Goal: Information Seeking & Learning: Compare options

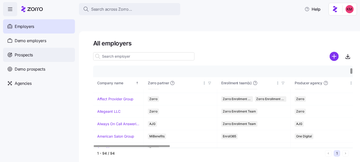
scroll to position [33, 0]
click at [42, 52] on div "Prospects" at bounding box center [39, 55] width 72 height 14
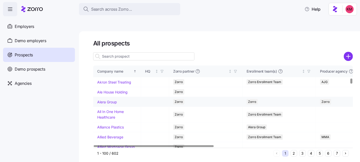
scroll to position [239, 0]
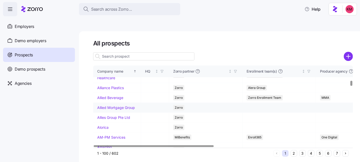
click at [108, 113] on td "Allied Mortgage Group" at bounding box center [117, 108] width 48 height 10
click at [108, 109] on link "Allied Mortgage Group" at bounding box center [116, 107] width 38 height 4
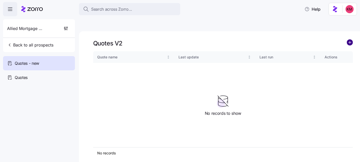
click at [349, 40] on circle "add icon" at bounding box center [350, 43] width 6 height 6
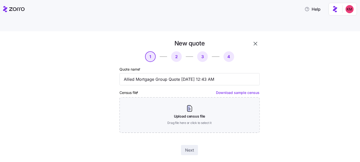
click at [199, 145] on div "Next" at bounding box center [190, 150] width 140 height 10
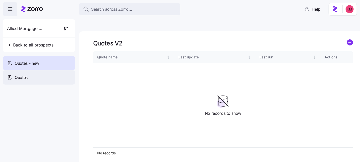
click at [24, 71] on div "Quotes" at bounding box center [39, 77] width 72 height 14
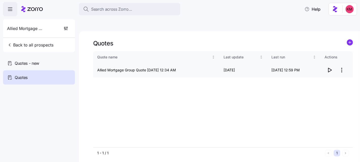
click at [331, 67] on icon "button" at bounding box center [330, 70] width 6 height 6
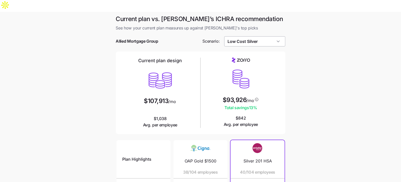
click at [261, 36] on input "Low Cost Silver" at bounding box center [254, 41] width 61 height 10
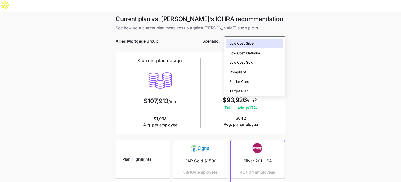
click at [259, 63] on div "Low Cost Gold" at bounding box center [254, 63] width 57 height 10
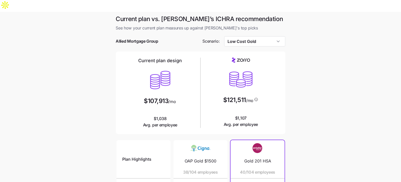
type input "Low Cost Gold"
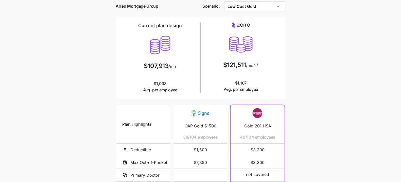
scroll to position [95, 0]
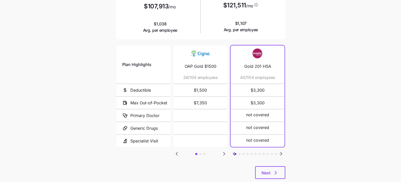
click at [266, 168] on div "Current plan vs. Zorro’s ICHRA recommendation See how your current plan measure…" at bounding box center [200, 52] width 177 height 265
click at [268, 170] on span "Next" at bounding box center [266, 173] width 9 height 6
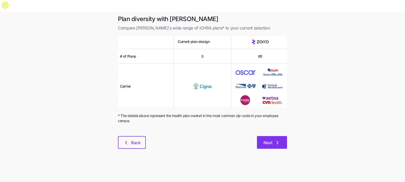
click at [280, 136] on button "Next" at bounding box center [272, 142] width 30 height 13
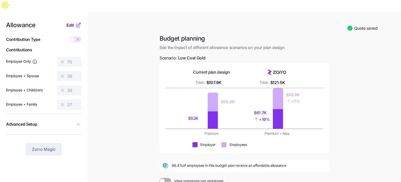
click at [67, 22] on span "Edit" at bounding box center [70, 25] width 8 height 6
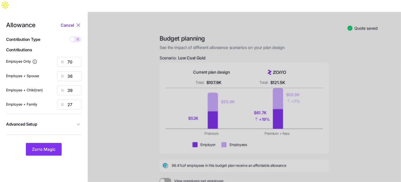
click at [74, 37] on span at bounding box center [72, 39] width 5 height 5
click at [69, 36] on input "checkbox" at bounding box center [69, 36] width 0 height 0
type input "567"
type input "583"
type input "507"
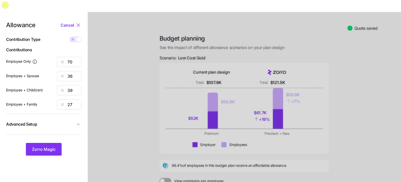
type input "570"
click at [77, 57] on input "567" at bounding box center [69, 62] width 24 height 10
type input "500"
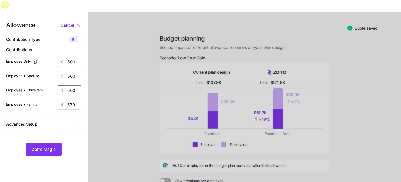
type input "500"
click at [44, 118] on button "Advanced Setup" at bounding box center [43, 124] width 75 height 12
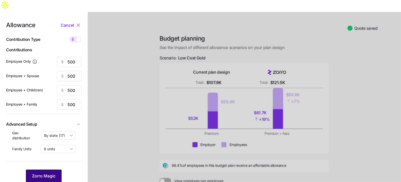
click at [47, 173] on span "Zorro Magic" at bounding box center [44, 176] width 24 height 6
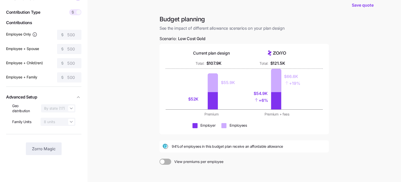
scroll to position [67, 0]
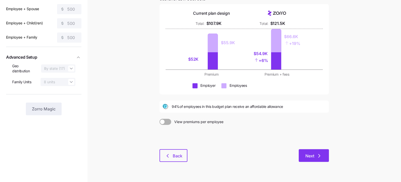
click at [314, 153] on span "Next" at bounding box center [313, 156] width 17 height 6
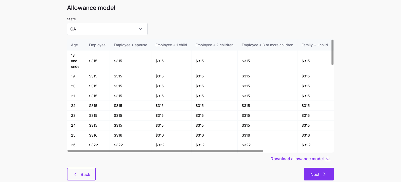
scroll to position [27, 0]
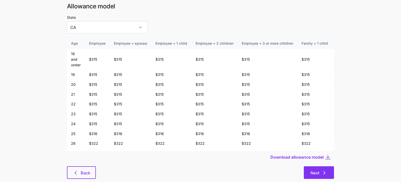
click at [330, 166] on button "Next" at bounding box center [319, 172] width 30 height 13
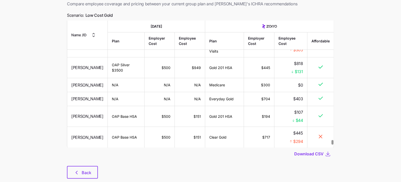
scroll to position [3573, 0]
click at [301, 151] on span "Download CSV" at bounding box center [308, 154] width 29 height 6
click at [83, 169] on span "Back" at bounding box center [87, 172] width 10 height 6
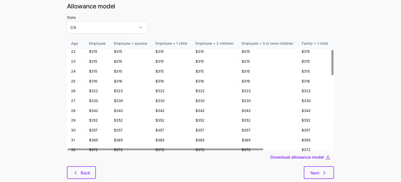
scroll to position [27, 0]
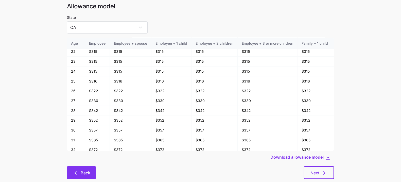
click at [78, 170] on icon "button" at bounding box center [75, 173] width 6 height 6
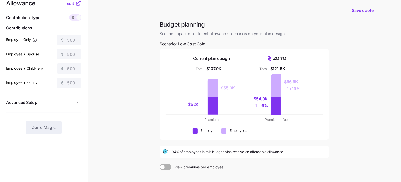
scroll to position [67, 0]
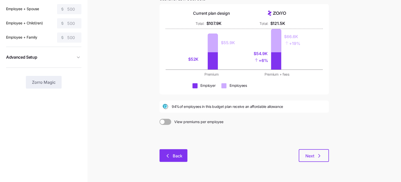
click at [163, 149] on button "Back" at bounding box center [173, 155] width 28 height 13
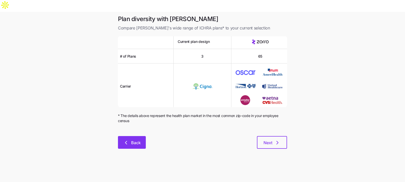
click at [123, 136] on button "Back" at bounding box center [132, 142] width 28 height 13
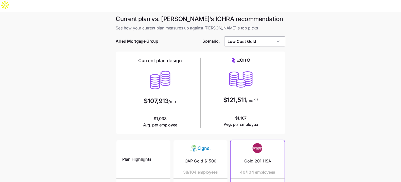
click at [256, 36] on input "Low Cost Gold" at bounding box center [254, 41] width 61 height 10
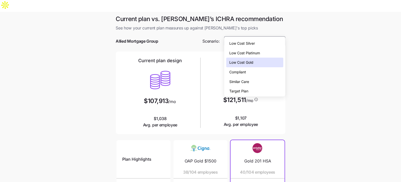
click at [268, 72] on div "Compliant" at bounding box center [254, 72] width 57 height 10
type input "Compliant"
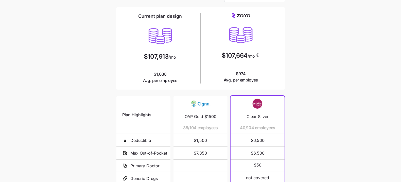
scroll to position [95, 0]
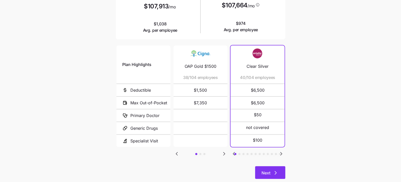
click at [275, 166] on button "Next" at bounding box center [270, 172] width 30 height 13
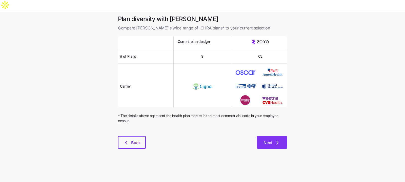
click at [276, 139] on icon "button" at bounding box center [278, 142] width 6 height 6
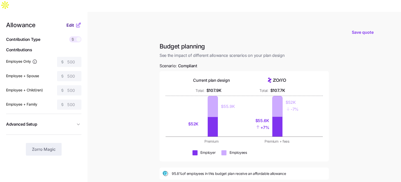
click at [72, 22] on span "Edit" at bounding box center [70, 25] width 8 height 6
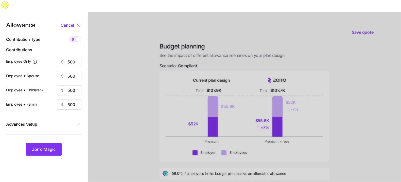
click at [74, 37] on icon at bounding box center [73, 39] width 4 height 4
click at [69, 36] on input "checkbox" at bounding box center [69, 36] width 0 height 0
type input "72"
type input "36"
type input "44"
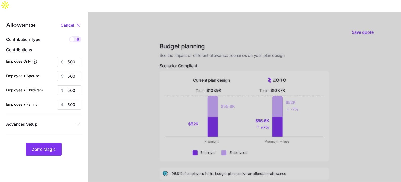
type input "27"
click at [72, 57] on input "72" at bounding box center [69, 62] width 24 height 10
type input "1"
click at [72, 69] on div "Allowance Cancel Contribution Type Use classes Contributions Employee Only 1 Em…" at bounding box center [43, 88] width 75 height 133
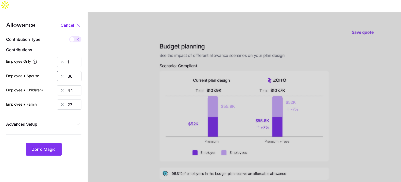
click at [72, 71] on input "36" at bounding box center [69, 76] width 24 height 10
type input "1"
click at [72, 71] on div "Allowance Cancel Contribution Type Use classes Contributions Employee Only 1 Em…" at bounding box center [43, 88] width 75 height 133
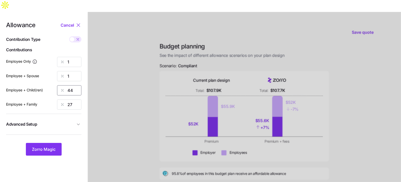
click at [72, 85] on input "44" at bounding box center [69, 90] width 24 height 10
type input "1"
click at [72, 99] on input "27" at bounding box center [69, 104] width 24 height 10
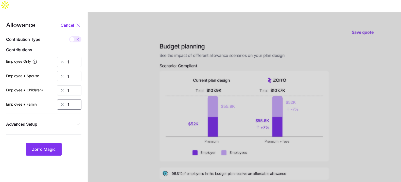
type input "1"
click at [123, 99] on div at bounding box center [244, 136] width 313 height 249
click at [58, 121] on span "Advanced Setup" at bounding box center [40, 124] width 69 height 6
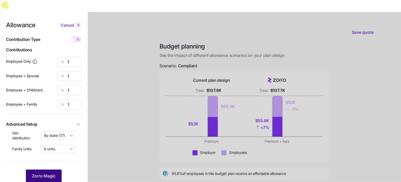
click at [51, 173] on span "Zorro Magic" at bounding box center [44, 176] width 24 height 6
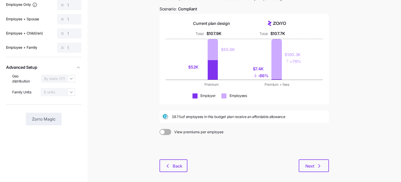
scroll to position [67, 0]
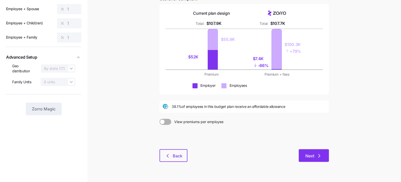
click at [321, 153] on icon "button" at bounding box center [319, 156] width 6 height 6
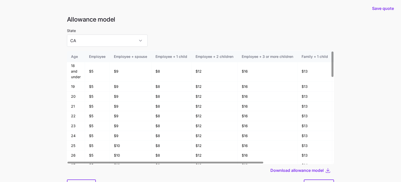
scroll to position [27, 0]
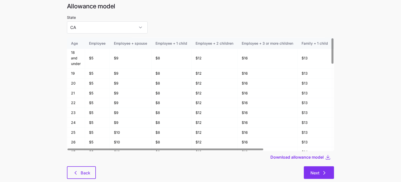
click at [317, 166] on button "Next" at bounding box center [319, 172] width 30 height 13
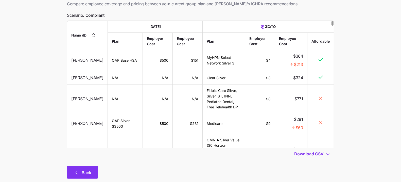
click at [83, 169] on span "Back" at bounding box center [87, 172] width 10 height 6
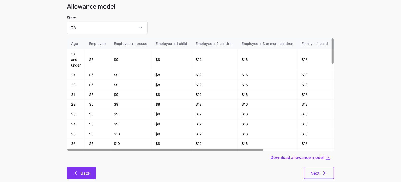
scroll to position [27, 0]
click at [68, 166] on button "Back" at bounding box center [81, 172] width 29 height 13
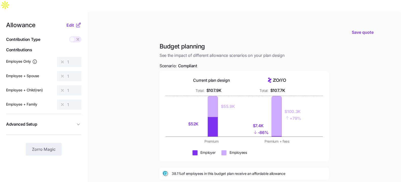
click at [65, 22] on div "Allowance Edit" at bounding box center [43, 25] width 75 height 6
click at [68, 22] on span "Edit" at bounding box center [70, 25] width 8 height 6
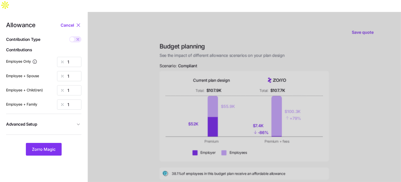
click at [76, 37] on icon at bounding box center [78, 39] width 4 height 4
click at [69, 36] on input "checkbox" at bounding box center [69, 36] width 0 height 0
type input "7"
type input "14"
type input "11"
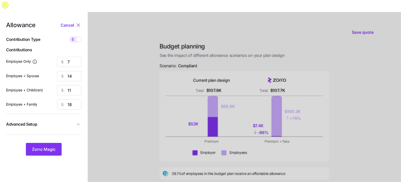
type input "18"
click at [68, 57] on input "7" at bounding box center [69, 62] width 24 height 10
type input "500"
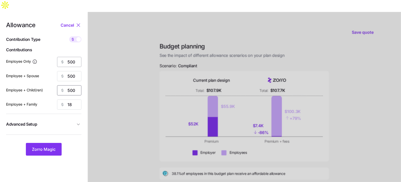
type input "500"
click at [48, 118] on button "Advanced Setup" at bounding box center [43, 124] width 75 height 12
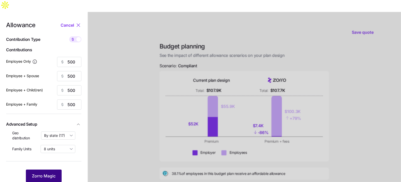
click at [45, 173] on span "Zorro Magic" at bounding box center [44, 176] width 24 height 6
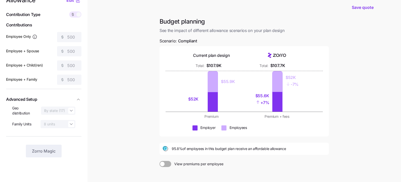
scroll to position [67, 0]
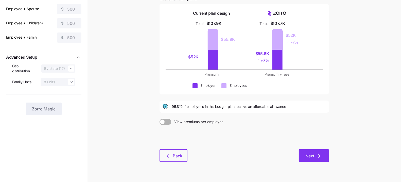
click at [322, 153] on icon "button" at bounding box center [319, 156] width 6 height 6
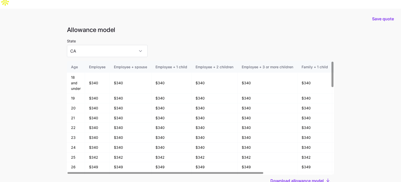
scroll to position [27, 0]
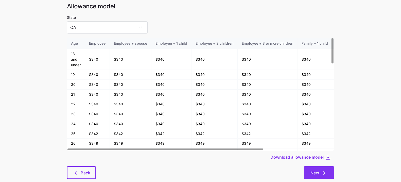
click at [319, 170] on span "Next" at bounding box center [314, 173] width 9 height 6
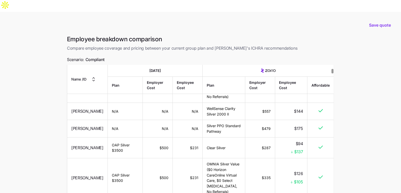
scroll to position [41, 0]
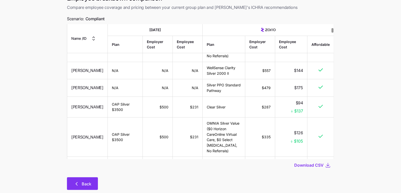
click at [92, 177] on button "Back" at bounding box center [82, 183] width 31 height 13
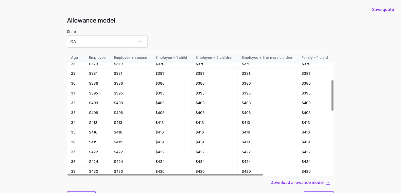
scroll to position [27, 0]
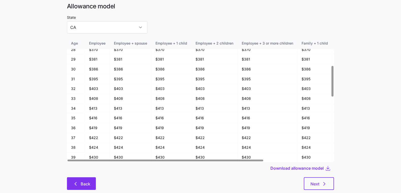
click at [73, 181] on icon "button" at bounding box center [75, 184] width 6 height 6
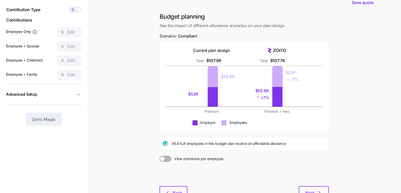
scroll to position [55, 0]
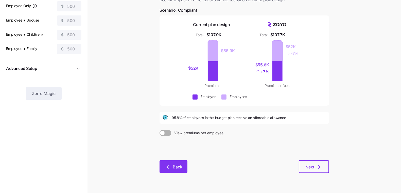
click at [177, 164] on span "Back" at bounding box center [178, 167] width 10 height 6
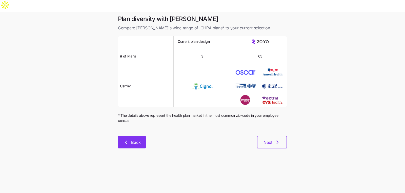
click at [126, 139] on icon "button" at bounding box center [126, 142] width 6 height 6
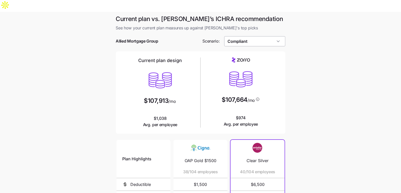
click at [249, 36] on input "Compliant" at bounding box center [254, 41] width 61 height 10
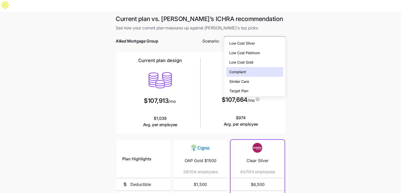
click at [264, 64] on div "Low Cost Gold" at bounding box center [254, 63] width 57 height 10
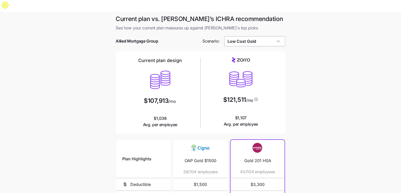
click at [267, 36] on input "Low Cost Gold" at bounding box center [254, 41] width 61 height 10
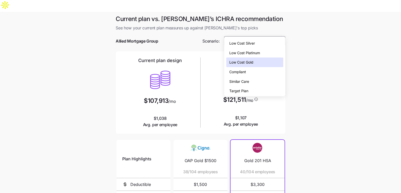
click at [266, 81] on div "Similar Care" at bounding box center [254, 82] width 57 height 10
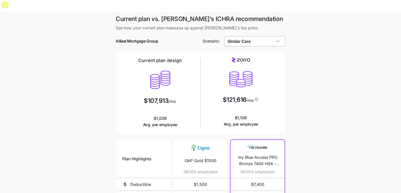
click at [268, 36] on input "Similar Care" at bounding box center [254, 41] width 61 height 10
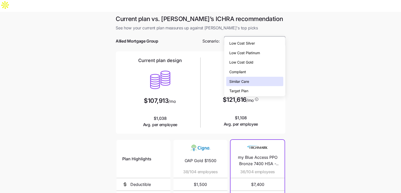
click at [261, 69] on div "Compliant" at bounding box center [254, 72] width 57 height 10
type input "Compliant"
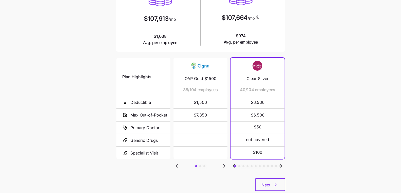
scroll to position [83, 0]
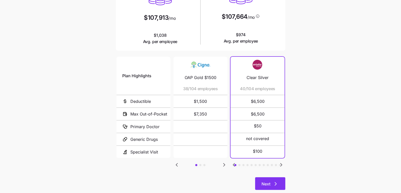
click at [269, 177] on button "Next" at bounding box center [270, 183] width 30 height 13
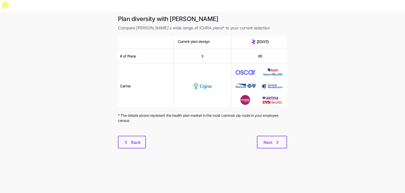
click at [270, 140] on div "Plan diversity with Zorro Compare Zorro's wide range of ICHRA plans* to your cu…" at bounding box center [202, 85] width 177 height 140
click at [270, 136] on button "Next" at bounding box center [272, 142] width 30 height 13
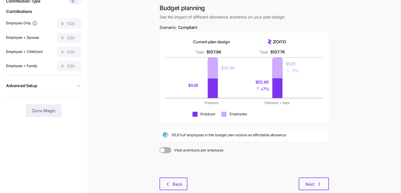
scroll to position [55, 0]
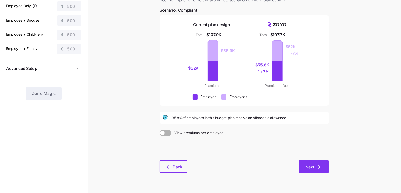
click at [319, 164] on icon "button" at bounding box center [319, 167] width 6 height 6
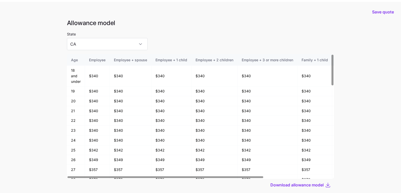
scroll to position [27, 0]
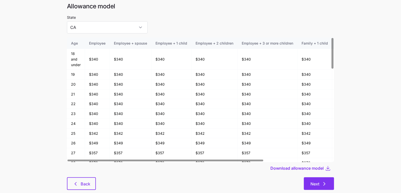
click at [323, 177] on button "Next" at bounding box center [319, 183] width 30 height 13
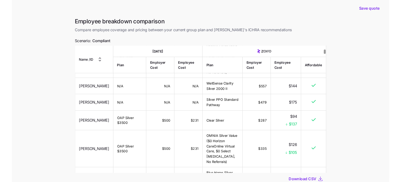
scroll to position [41, 0]
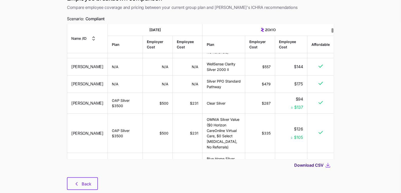
click at [319, 162] on span "Download CSV" at bounding box center [308, 165] width 29 height 6
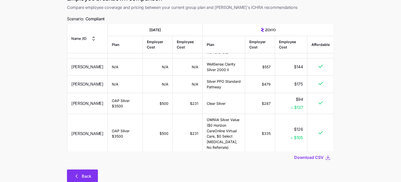
click at [84, 173] on span "Back" at bounding box center [87, 176] width 10 height 6
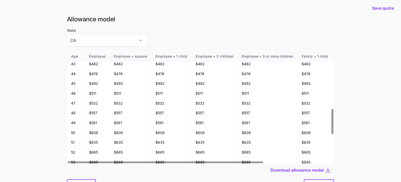
scroll to position [27, 0]
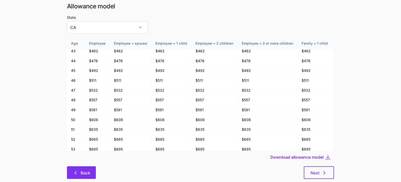
click at [87, 170] on span "Back" at bounding box center [86, 173] width 10 height 6
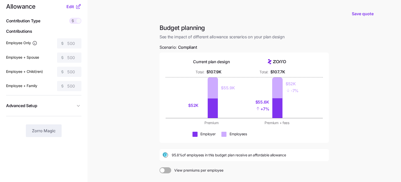
scroll to position [55, 0]
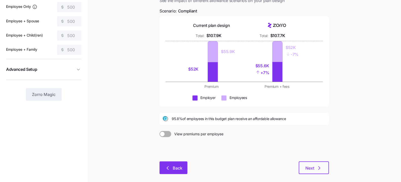
click at [185, 161] on button "Back" at bounding box center [173, 167] width 28 height 13
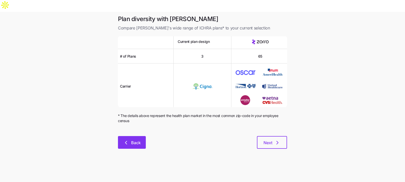
click at [136, 139] on span "Back" at bounding box center [136, 142] width 10 height 6
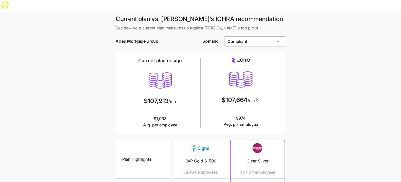
click at [256, 36] on input "Compliant" at bounding box center [254, 41] width 61 height 10
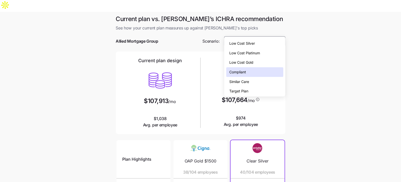
click at [256, 64] on div "Low Cost Gold" at bounding box center [254, 63] width 57 height 10
type input "Low Cost Gold"
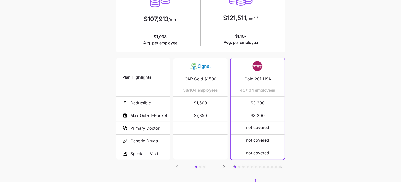
scroll to position [95, 0]
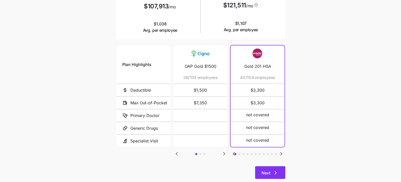
click at [262, 170] on span "Next" at bounding box center [266, 173] width 9 height 6
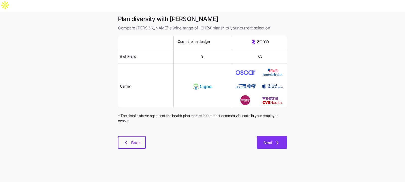
click at [264, 136] on button "Next" at bounding box center [272, 142] width 30 height 13
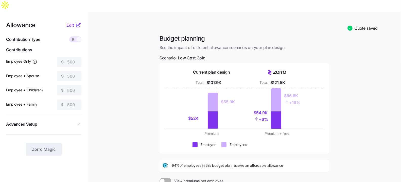
click at [76, 36] on span at bounding box center [72, 39] width 7 height 6
click at [73, 22] on span "Edit" at bounding box center [70, 25] width 8 height 6
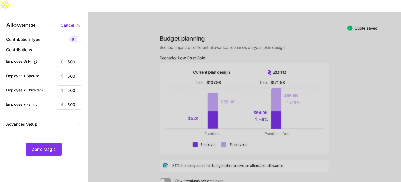
click at [79, 37] on span at bounding box center [78, 39] width 5 height 5
click at [69, 36] on input "checkbox" at bounding box center [69, 36] width 0 height 0
type input "62"
type input "31"
type input "38"
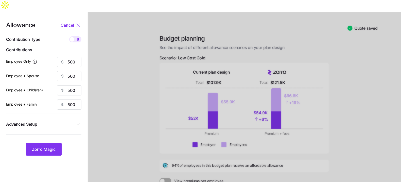
type input "24"
click at [70, 57] on input "62" at bounding box center [69, 62] width 24 height 10
type input "70"
click at [70, 71] on input "31" at bounding box center [69, 76] width 24 height 10
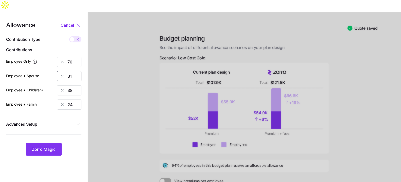
click at [70, 71] on input "31" at bounding box center [69, 76] width 24 height 10
type input "35"
click at [75, 85] on input "38" at bounding box center [69, 90] width 24 height 10
type input "40"
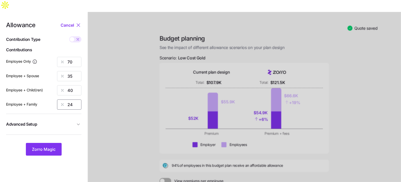
click at [73, 99] on input "24" at bounding box center [69, 104] width 24 height 10
type input "40"
click at [59, 121] on span "Advanced Setup" at bounding box center [40, 124] width 69 height 6
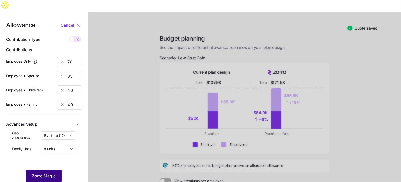
click at [49, 173] on span "Zorro Magic" at bounding box center [44, 176] width 24 height 6
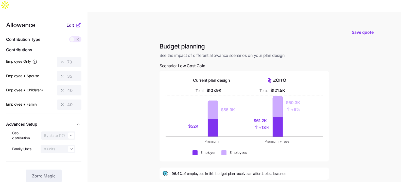
click at [71, 22] on span "Edit" at bounding box center [70, 25] width 8 height 6
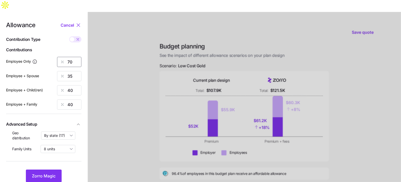
click at [71, 57] on input "70" at bounding box center [69, 62] width 24 height 10
type input "100"
click at [68, 71] on input "35" at bounding box center [69, 76] width 24 height 10
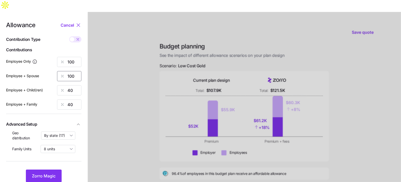
type input "100"
click at [42, 173] on span "Zorro Magic" at bounding box center [44, 176] width 24 height 6
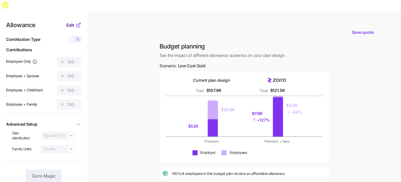
click at [73, 22] on span "Edit" at bounding box center [70, 25] width 8 height 6
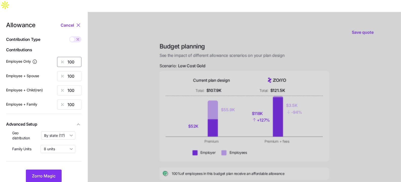
click at [75, 57] on input "100" at bounding box center [69, 62] width 24 height 10
click at [49, 173] on span "Zorro Magic" at bounding box center [44, 176] width 24 height 6
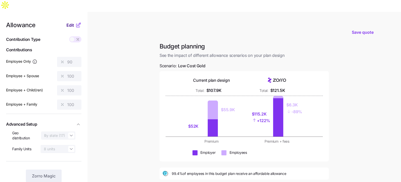
click at [69, 22] on span "Edit" at bounding box center [70, 25] width 8 height 6
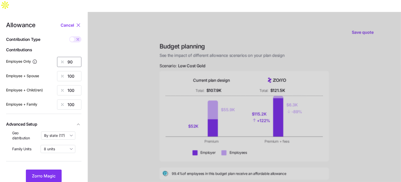
click at [72, 57] on input "90" at bounding box center [69, 62] width 24 height 10
click at [44, 173] on span "Zorro Magic" at bounding box center [44, 176] width 24 height 6
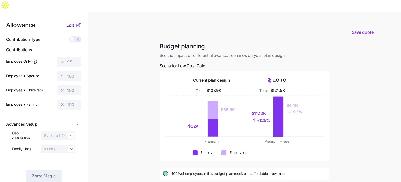
click at [69, 22] on span "Edit" at bounding box center [70, 25] width 8 height 6
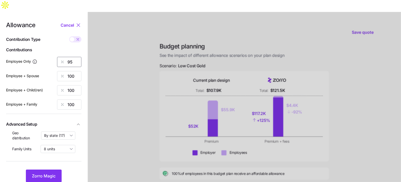
click at [72, 57] on input "95" at bounding box center [69, 62] width 24 height 10
click at [50, 169] on button "Zorro Magic" at bounding box center [44, 175] width 36 height 13
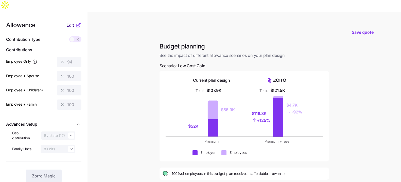
drag, startPoint x: 76, startPoint y: 5, endPoint x: 71, endPoint y: 12, distance: 9.2
click at [76, 12] on nav "Allowance Edit Contribution Type Use classes Contributions Employee Only 94 Emp…" at bounding box center [43, 136] width 87 height 249
click at [71, 22] on span "Edit" at bounding box center [70, 25] width 8 height 6
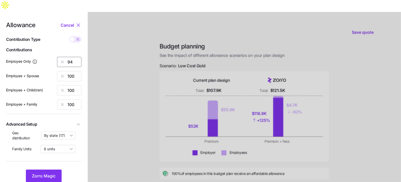
click at [77, 57] on input "94" at bounding box center [69, 62] width 24 height 10
click at [55, 173] on span "Zorro Magic" at bounding box center [44, 176] width 24 height 6
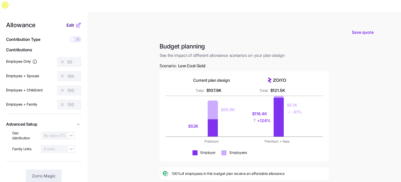
click at [68, 22] on span "Edit" at bounding box center [70, 25] width 8 height 6
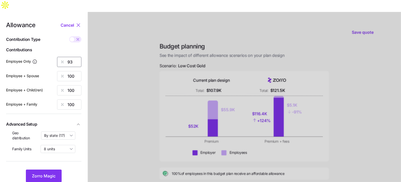
click at [78, 57] on input "93" at bounding box center [69, 62] width 24 height 10
click at [48, 169] on button "Zorro Magic" at bounding box center [44, 175] width 36 height 13
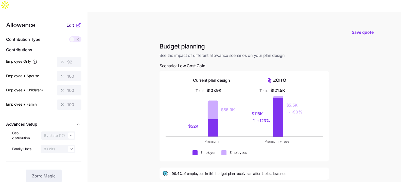
click at [70, 22] on span "Edit" at bounding box center [70, 25] width 8 height 6
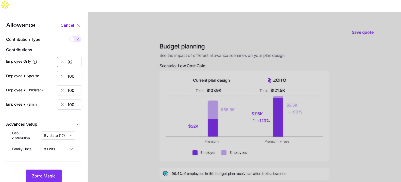
click at [73, 57] on input "92" at bounding box center [69, 62] width 24 height 10
type input "93"
click at [78, 71] on input "100" at bounding box center [69, 76] width 24 height 10
click at [50, 173] on span "Zorro Magic" at bounding box center [44, 176] width 24 height 6
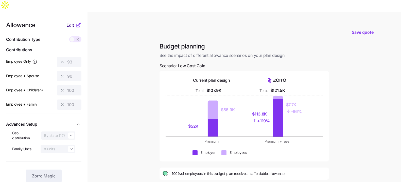
click at [74, 22] on button "Edit" at bounding box center [70, 25] width 9 height 6
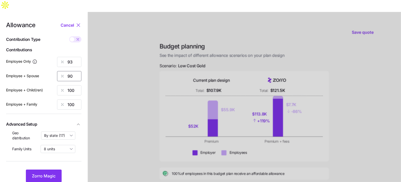
click at [70, 71] on input "90" at bounding box center [69, 76] width 24 height 10
click at [42, 173] on span "Zorro Magic" at bounding box center [44, 176] width 24 height 6
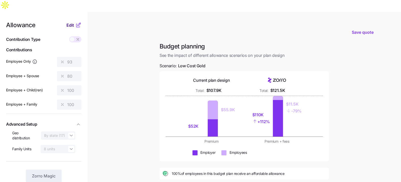
click at [69, 22] on span "Edit" at bounding box center [70, 25] width 8 height 6
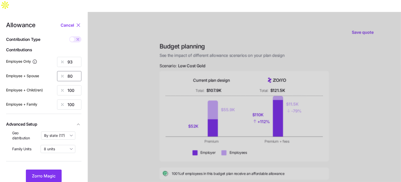
click at [70, 71] on input "80" at bounding box center [69, 76] width 24 height 10
click at [48, 169] on button "Zorro Magic" at bounding box center [44, 175] width 36 height 13
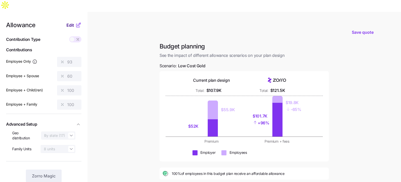
click at [69, 22] on span "Edit" at bounding box center [70, 25] width 8 height 6
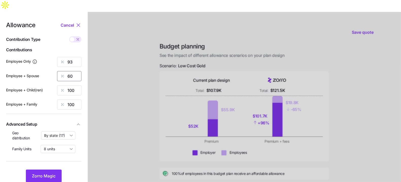
click at [76, 71] on input "60" at bounding box center [69, 76] width 24 height 10
click at [46, 173] on span "Zorro Magic" at bounding box center [44, 176] width 24 height 6
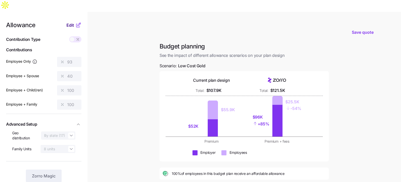
click at [69, 22] on span "Edit" at bounding box center [70, 25] width 8 height 6
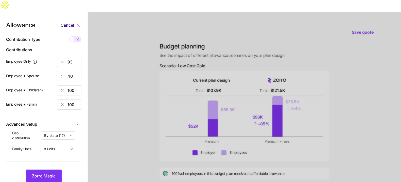
click at [69, 22] on span "Cancel" at bounding box center [67, 25] width 13 height 6
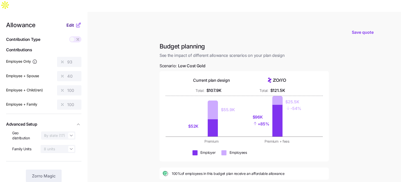
click at [71, 22] on span "Edit" at bounding box center [70, 25] width 8 height 6
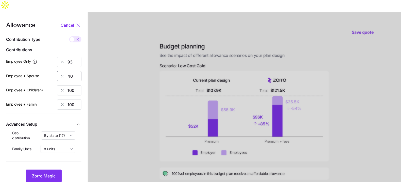
click at [69, 71] on input "40" at bounding box center [69, 76] width 24 height 10
type input "0"
click at [71, 85] on input "100" at bounding box center [69, 90] width 24 height 10
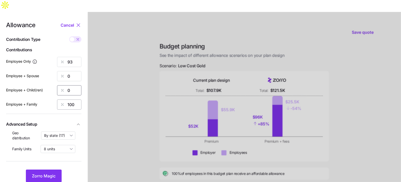
type input "0"
click at [71, 99] on input "100" at bounding box center [69, 104] width 24 height 10
type input "0"
click at [52, 169] on button "Zorro Magic" at bounding box center [44, 175] width 36 height 13
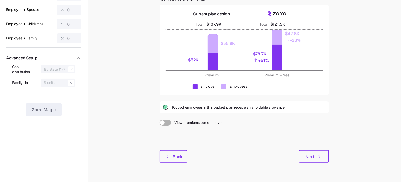
scroll to position [67, 0]
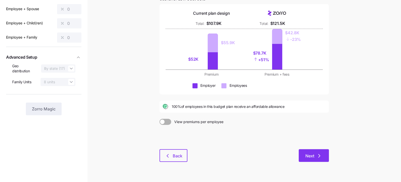
click at [315, 153] on span "Next" at bounding box center [313, 156] width 17 height 6
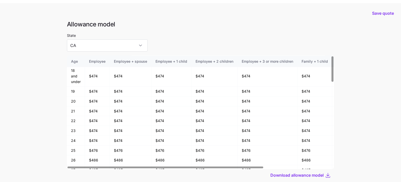
scroll to position [27, 0]
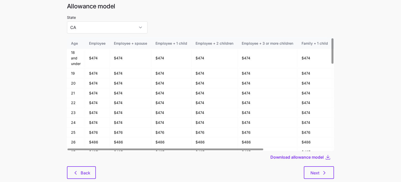
click at [320, 170] on div "Allowance model State CA Age Employee Employee + spouse Employee + 1 child Empl…" at bounding box center [200, 93] width 275 height 182
click at [322, 170] on icon "button" at bounding box center [324, 173] width 6 height 6
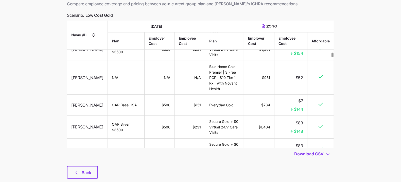
scroll to position [287, 0]
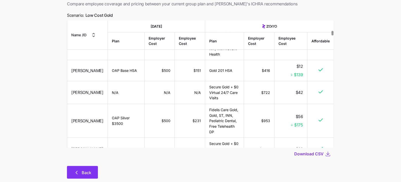
click at [85, 169] on span "Back" at bounding box center [87, 172] width 10 height 6
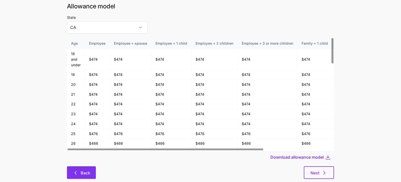
scroll to position [27, 0]
click at [91, 166] on button "Back" at bounding box center [81, 172] width 29 height 13
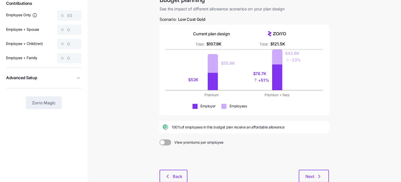
scroll to position [67, 0]
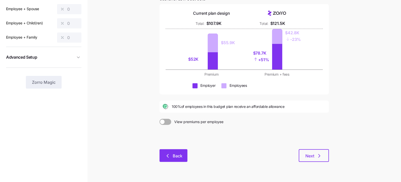
click at [178, 153] on span "Back" at bounding box center [178, 156] width 10 height 6
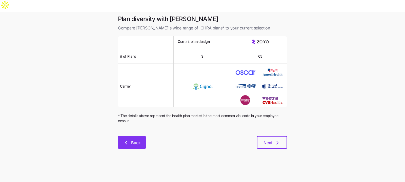
click at [125, 136] on button "Back" at bounding box center [132, 142] width 28 height 13
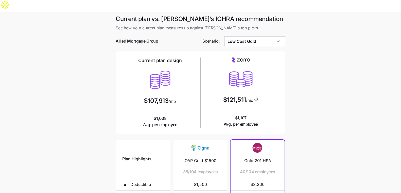
click at [261, 36] on input "Low Cost Gold" at bounding box center [254, 41] width 61 height 10
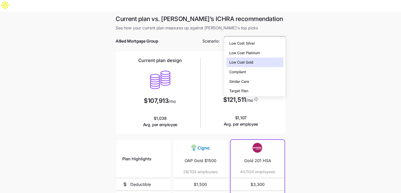
click at [247, 68] on div "Compliant" at bounding box center [254, 72] width 57 height 10
type input "Compliant"
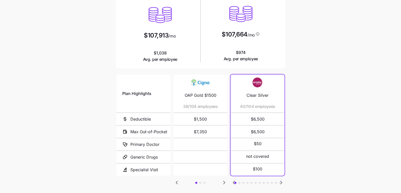
scroll to position [83, 0]
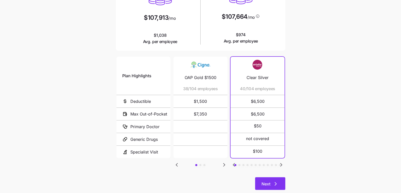
click at [265, 181] on span "Next" at bounding box center [266, 184] width 9 height 6
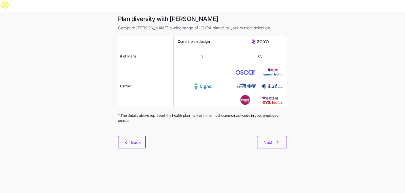
click at [270, 136] on div "Plan diversity with Zorro Compare Zorro's wide range of ICHRA plans* to your cu…" at bounding box center [202, 85] width 177 height 140
click at [269, 139] on span "Next" at bounding box center [268, 142] width 9 height 6
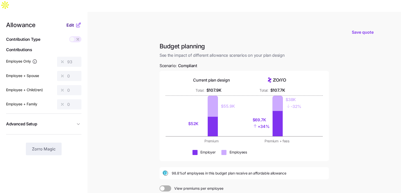
click at [68, 22] on span "Edit" at bounding box center [70, 25] width 8 height 6
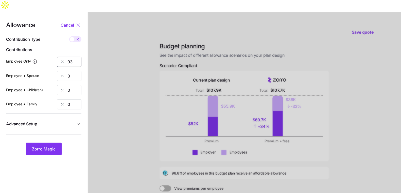
click at [69, 57] on input "93" at bounding box center [69, 62] width 24 height 10
click at [75, 36] on span at bounding box center [77, 39] width 7 height 6
click at [69, 36] on input "checkbox" at bounding box center [69, 36] width 0 height 0
click at [72, 57] on input "648" at bounding box center [69, 62] width 24 height 10
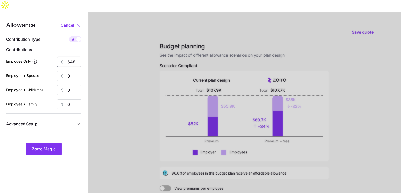
click at [72, 57] on input "648" at bounding box center [69, 62] width 24 height 10
type input "500"
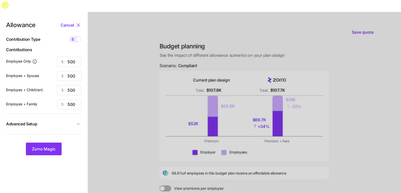
click at [52, 118] on button "Advanced Setup" at bounding box center [43, 124] width 75 height 12
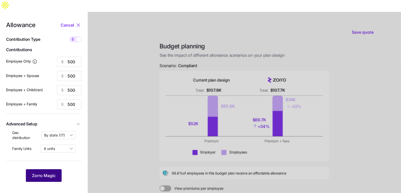
click at [48, 173] on span "Zorro Magic" at bounding box center [44, 176] width 24 height 6
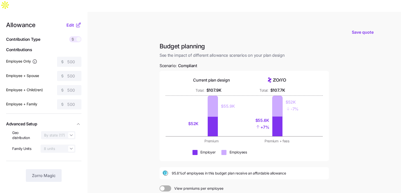
click at [345, 110] on main "Save quote Budget planning See the impact of different allowance scenarios on y…" at bounding box center [200, 136] width 401 height 249
click at [71, 22] on span "Edit" at bounding box center [70, 25] width 8 height 6
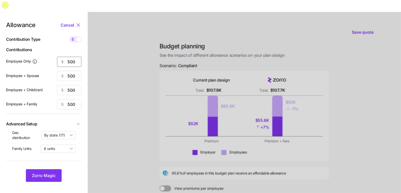
click at [74, 57] on input "500" at bounding box center [69, 62] width 24 height 10
type input "93"
type input "0"
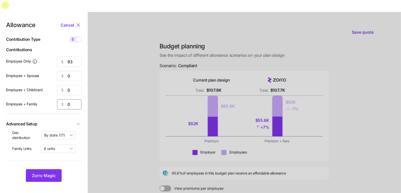
type input "0"
click at [79, 37] on span at bounding box center [78, 39] width 5 height 5
click at [69, 36] on input "checkbox" at bounding box center [69, 36] width 0 height 0
click at [73, 57] on input "13" at bounding box center [69, 62] width 24 height 10
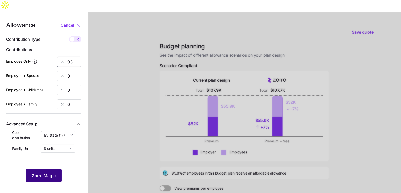
type input "93"
click at [45, 173] on span "Zorro Magic" at bounding box center [44, 176] width 24 height 6
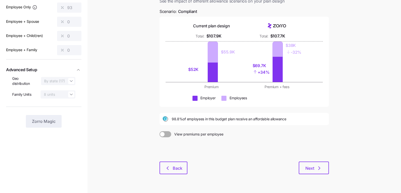
scroll to position [55, 0]
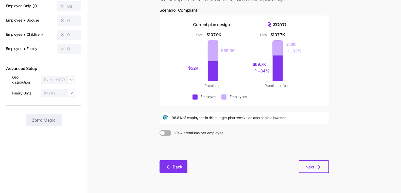
click at [181, 160] on button "Back" at bounding box center [173, 166] width 28 height 13
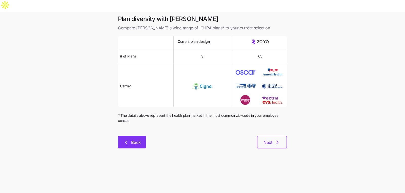
click at [138, 139] on span "Back" at bounding box center [136, 142] width 10 height 6
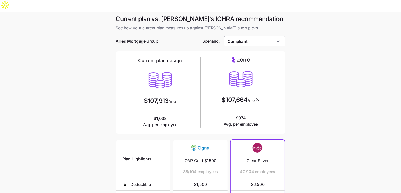
drag, startPoint x: 247, startPoint y: 27, endPoint x: 247, endPoint y: 31, distance: 4.6
click at [246, 36] on input "Compliant" at bounding box center [254, 41] width 61 height 10
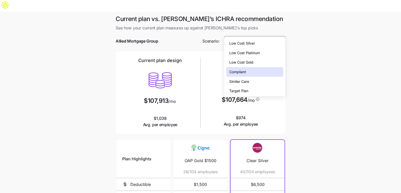
click at [250, 60] on span "Low Cost Gold" at bounding box center [241, 63] width 24 height 6
type input "Low Cost Gold"
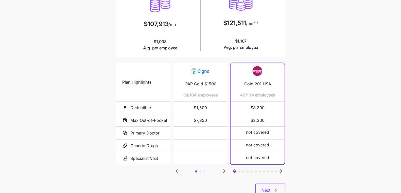
scroll to position [83, 0]
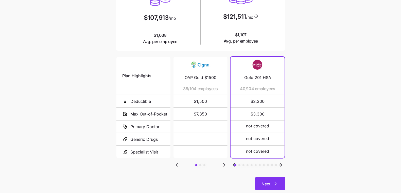
click at [258, 177] on button "Next" at bounding box center [270, 183] width 30 height 13
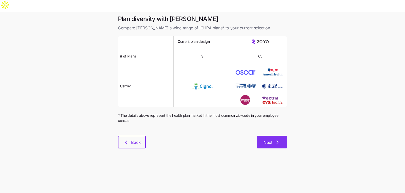
click at [257, 136] on button "Next" at bounding box center [272, 142] width 30 height 13
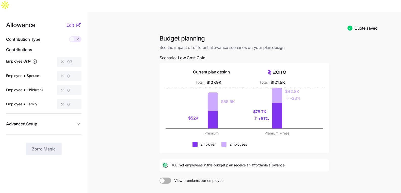
click at [75, 12] on nav "Allowance Edit Contribution Type Use classes Contributions Employee Only 93 Emp…" at bounding box center [43, 132] width 87 height 241
click at [73, 22] on span "Edit" at bounding box center [70, 25] width 8 height 6
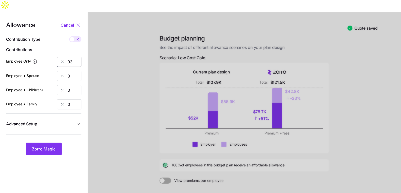
click at [75, 57] on input "93" at bounding box center [69, 62] width 24 height 10
click at [47, 146] on span "Zorro Magic" at bounding box center [44, 149] width 24 height 6
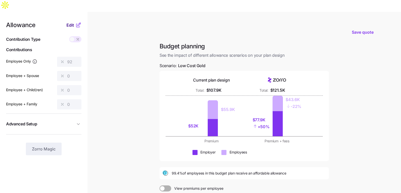
click at [69, 22] on span "Edit" at bounding box center [70, 25] width 8 height 6
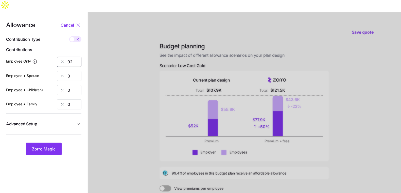
click at [69, 57] on input "92" at bounding box center [69, 62] width 24 height 10
click at [47, 143] on button "Zorro Magic" at bounding box center [44, 149] width 36 height 13
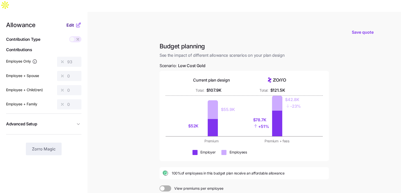
click at [69, 22] on span "Edit" at bounding box center [70, 25] width 8 height 6
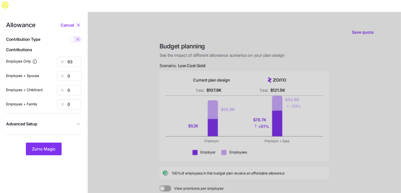
click at [74, 37] on span at bounding box center [72, 39] width 5 height 5
click at [69, 36] on input "checkbox" at bounding box center [69, 36] width 0 height 0
click at [70, 57] on input "754" at bounding box center [69, 62] width 24 height 10
click at [40, 146] on span "Zorro Magic" at bounding box center [44, 149] width 24 height 6
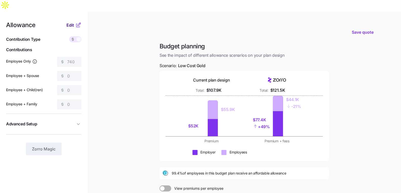
click at [68, 22] on span "Edit" at bounding box center [70, 25] width 8 height 6
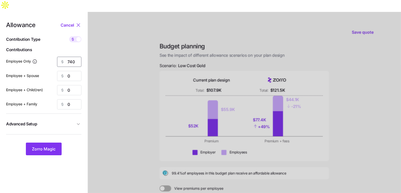
click at [77, 57] on input "740" at bounding box center [69, 62] width 24 height 10
click at [56, 143] on button "Zorro Magic" at bounding box center [44, 149] width 36 height 13
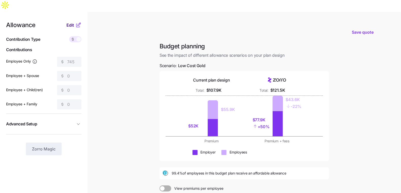
click at [75, 22] on button "Edit" at bounding box center [70, 25] width 9 height 6
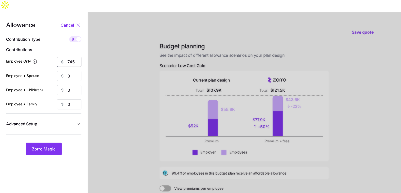
click at [72, 57] on input "745" at bounding box center [69, 62] width 24 height 10
click at [53, 143] on button "Zorro Magic" at bounding box center [44, 149] width 36 height 13
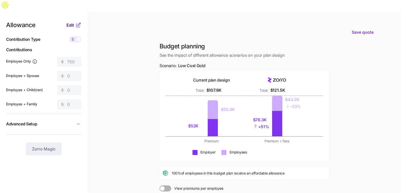
click at [72, 22] on span "Edit" at bounding box center [70, 25] width 8 height 6
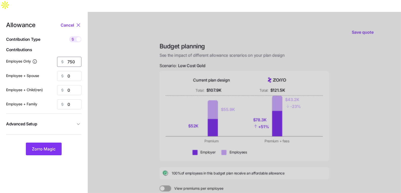
click at [72, 57] on input "750" at bounding box center [69, 62] width 24 height 10
click at [35, 143] on button "Zorro Magic" at bounding box center [44, 149] width 36 height 13
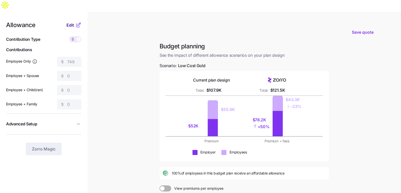
click at [74, 22] on button "Edit" at bounding box center [70, 25] width 9 height 6
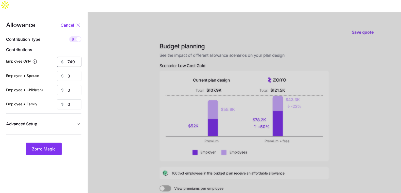
click at [73, 57] on input "749" at bounding box center [69, 62] width 24 height 10
click at [45, 146] on span "Zorro Magic" at bounding box center [44, 149] width 24 height 6
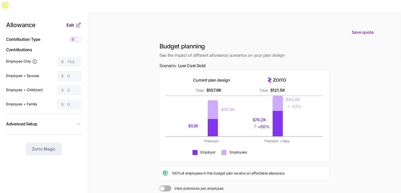
click at [75, 22] on button "Edit" at bounding box center [70, 25] width 9 height 6
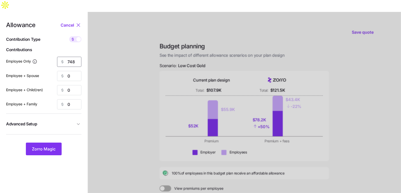
click at [79, 57] on input "748" at bounding box center [69, 62] width 24 height 10
click at [44, 143] on button "Zorro Magic" at bounding box center [44, 149] width 36 height 13
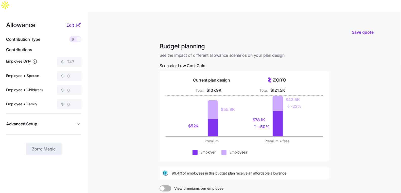
click at [70, 22] on span "Edit" at bounding box center [70, 25] width 8 height 6
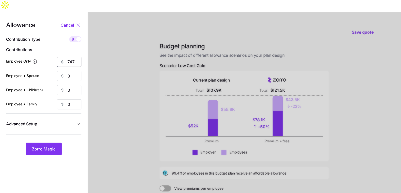
click at [78, 57] on input "747" at bounding box center [69, 62] width 24 height 10
type input "748"
click at [45, 146] on span "Zorro Magic" at bounding box center [44, 149] width 24 height 6
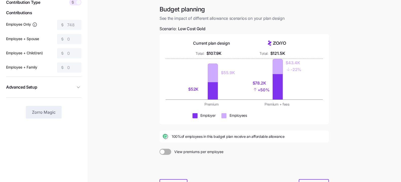
scroll to position [67, 0]
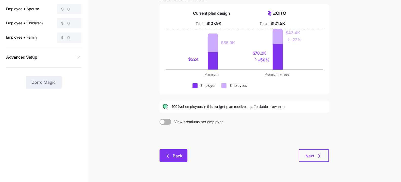
click at [176, 153] on span "Back" at bounding box center [178, 156] width 10 height 6
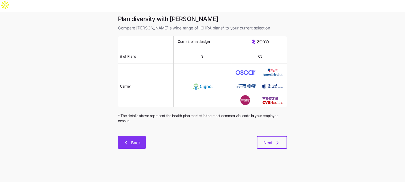
click at [136, 139] on span "Back" at bounding box center [136, 142] width 10 height 6
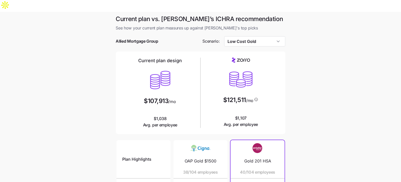
click at [135, 38] on span "Allied Mortgage Group" at bounding box center [137, 41] width 42 height 6
copy span "Mortgage"
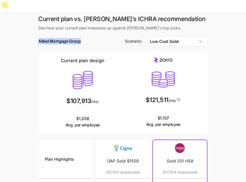
scroll to position [95, 0]
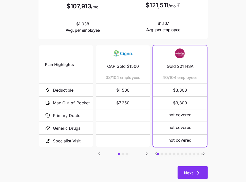
click at [181, 166] on button "Next" at bounding box center [193, 172] width 30 height 13
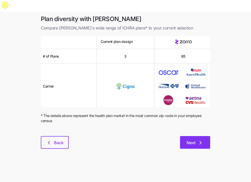
click at [203, 136] on button "Next" at bounding box center [195, 142] width 30 height 13
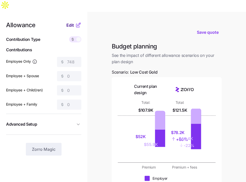
click at [71, 22] on span "Edit" at bounding box center [70, 25] width 8 height 6
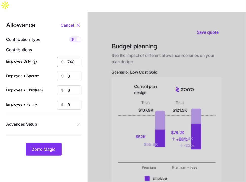
click at [71, 57] on input "748" at bounding box center [69, 62] width 24 height 10
type input "500"
click at [47, 146] on span "Zorro Magic" at bounding box center [44, 149] width 24 height 6
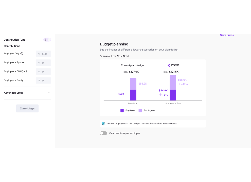
scroll to position [21, 0]
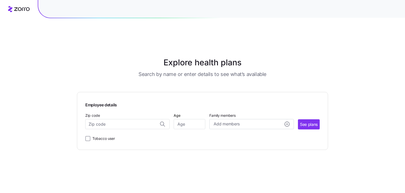
click at [99, 113] on label "Zip code" at bounding box center [92, 116] width 15 height 6
click at [99, 119] on input "Zip code" at bounding box center [127, 124] width 84 height 10
click at [103, 119] on input "Zip code" at bounding box center [127, 124] width 84 height 10
paste input "89117"
type input "89117"
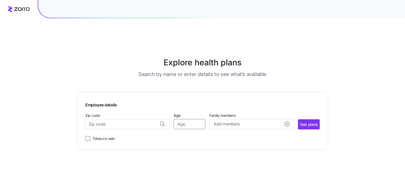
click at [183, 119] on input "Age" at bounding box center [190, 124] width 32 height 10
click at [125, 119] on input "Zip code" at bounding box center [127, 124] width 84 height 10
paste input "89117"
click at [111, 135] on span "89117, Clark County, NV" at bounding box center [126, 138] width 71 height 6
type input "89117, Clark County, NV"
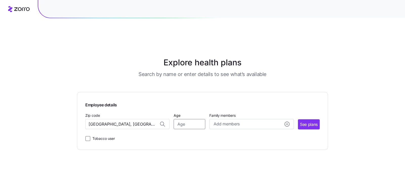
click at [198, 119] on input "Age" at bounding box center [190, 124] width 32 height 10
type input "25"
click at [253, 121] on div "Add members" at bounding box center [252, 124] width 76 height 6
click at [275, 134] on div "Employee details Zip code 89117, Clark County, NV Age 25 Family members Add mem…" at bounding box center [202, 121] width 251 height 58
click at [311, 119] on button "See plans" at bounding box center [309, 124] width 22 height 10
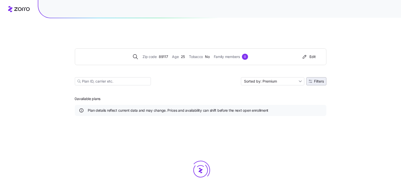
click at [312, 77] on button "Filters" at bounding box center [316, 81] width 20 height 8
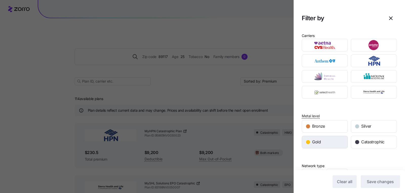
click at [316, 139] on span "Gold" at bounding box center [316, 142] width 9 height 6
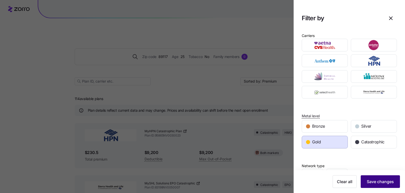
click at [368, 178] on button "Save changes" at bounding box center [380, 181] width 39 height 13
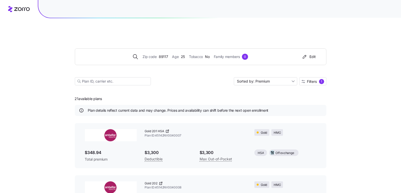
click at [167, 130] on icon at bounding box center [167, 131] width 2 height 2
click at [134, 49] on div "Zip code 89117 Age 25 Tobacco No Family members 0 Edit" at bounding box center [200, 56] width 251 height 17
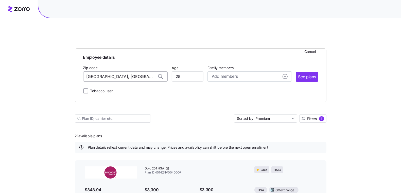
click at [126, 71] on input "89117, Clark County, NV" at bounding box center [125, 76] width 84 height 10
paste input "11780"
click at [127, 87] on span "11780, Suffolk County, NY" at bounding box center [124, 90] width 71 height 6
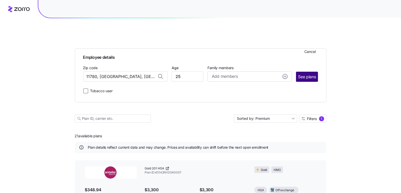
type input "11780, Suffolk County, NY"
click at [306, 74] on span "See plans" at bounding box center [307, 77] width 18 height 6
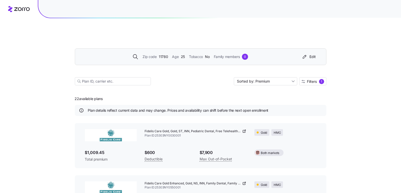
click at [221, 129] on span "Fidelis Care Gold, Gold, ST, INN, Pediatric Dental, Free Telehealth DP" at bounding box center [193, 131] width 97 height 4
drag, startPoint x: 224, startPoint y: 136, endPoint x: 230, endPoint y: 126, distance: 11.6
click at [224, 145] on div "$7,900 Max Out-of-Pocket" at bounding box center [222, 155] width 55 height 21
click at [245, 130] on icon at bounding box center [245, 130] width 1 height 1
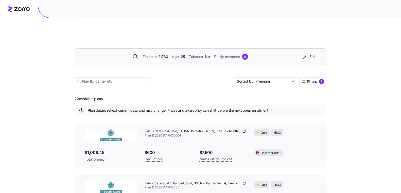
click at [195, 54] on span "Tobacco" at bounding box center [196, 57] width 14 height 6
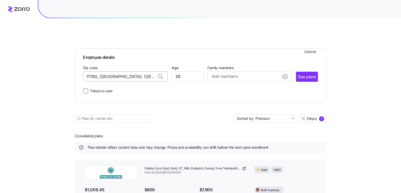
click at [129, 71] on input "11780, Suffolk County, NY" at bounding box center [125, 76] width 84 height 10
paste input "08052"
click at [137, 87] on span "08052, Burlington County, NJ" at bounding box center [124, 90] width 71 height 6
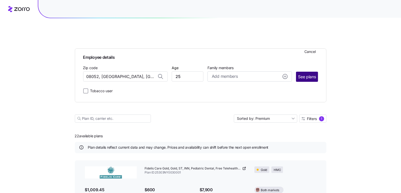
type input "08052, Burlington County, NJ"
click at [313, 74] on span "See plans" at bounding box center [307, 77] width 18 height 6
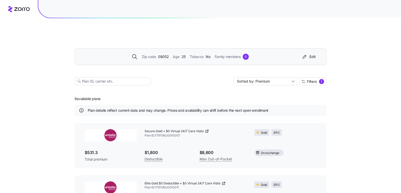
click at [203, 129] on span "Secure Gold + $0 Virtual 24/7 Care Visits" at bounding box center [174, 131] width 59 height 4
click at [204, 129] on div "Secure Gold + $0 Virtual 24/7 Care Visits" at bounding box center [196, 131] width 102 height 4
click at [206, 129] on icon at bounding box center [207, 131] width 4 height 4
click at [163, 48] on div "Zip code 08052 Age 25 Tobacco No Family members 0 Edit" at bounding box center [200, 56] width 251 height 17
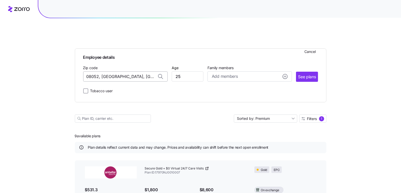
click at [128, 71] on input "08052, Burlington County, NJ" at bounding box center [125, 76] width 84 height 10
paste input "1960"
click at [128, 87] on span "01960, Essex County, MA" at bounding box center [124, 90] width 71 height 6
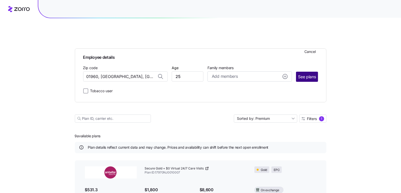
type input "01960, Essex County, MA"
click at [308, 74] on span "See plans" at bounding box center [307, 77] width 18 height 6
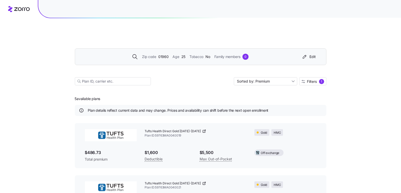
click at [161, 53] on div "Zip code 01960 Age 25 Tobacco No Family members 0 Edit" at bounding box center [199, 57] width 237 height 8
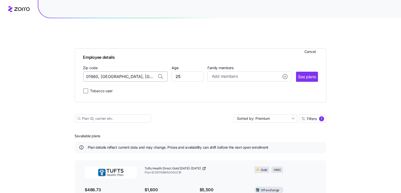
click at [124, 71] on input "01960, Essex County, MA" at bounding box center [125, 76] width 84 height 10
paste input "6239"
click at [128, 87] on span "06239, Windham County, CT" at bounding box center [124, 90] width 71 height 6
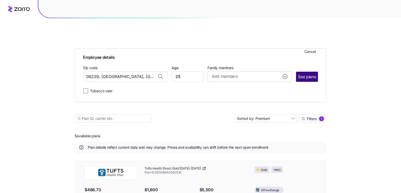
type input "06239, Windham County, CT"
click at [315, 74] on span "See plans" at bounding box center [307, 77] width 18 height 6
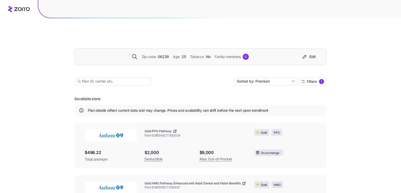
click at [172, 129] on div "Gold PPO Pathway" at bounding box center [196, 131] width 102 height 4
click at [173, 130] on icon at bounding box center [174, 131] width 2 height 2
click at [158, 53] on div "Zip code 06239 Age 25 Tobacco No Family members 0 Edit" at bounding box center [199, 57] width 237 height 8
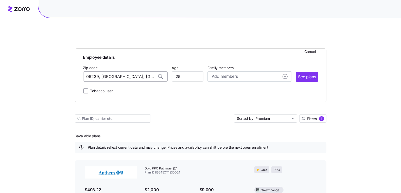
click at [130, 71] on input "06239, Windham County, CT" at bounding box center [125, 76] width 84 height 10
paste input "28105"
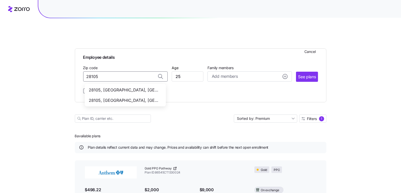
click at [125, 85] on div "28105, Union County, NC" at bounding box center [125, 90] width 79 height 10
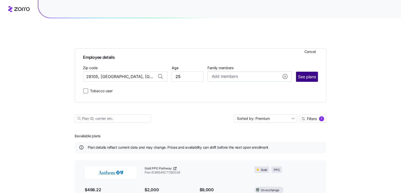
type input "28105, Union County, NC"
click at [307, 74] on span "See plans" at bounding box center [307, 77] width 18 height 6
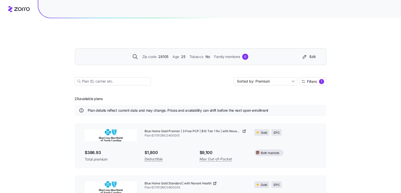
click at [244, 130] on icon at bounding box center [244, 131] width 2 height 2
click at [169, 54] on div "Zip code 28105 Age 25 Tobacco No Family members 0" at bounding box center [190, 57] width 218 height 6
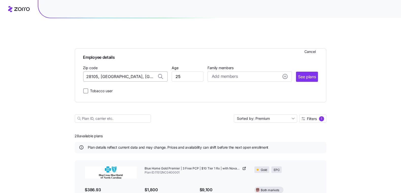
click at [143, 71] on input "28105, Union County, NC" at bounding box center [125, 76] width 84 height 10
paste input "3320"
click at [123, 87] on span "23320, Chesapeake city, VA" at bounding box center [124, 90] width 71 height 6
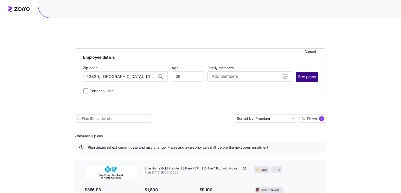
type input "23320, Chesapeake city, VA"
click at [311, 74] on span "See plans" at bounding box center [307, 77] width 18 height 6
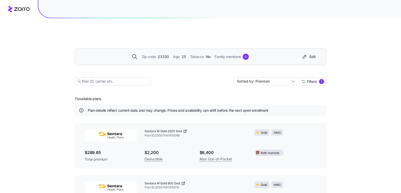
click at [180, 129] on span "Sentara M Gold 2200 Ded" at bounding box center [163, 131] width 37 height 4
click at [184, 129] on icon at bounding box center [185, 131] width 4 height 4
click at [165, 54] on span "23320" at bounding box center [163, 57] width 11 height 6
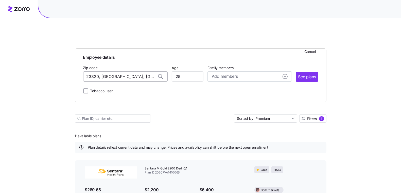
click at [114, 71] on input "23320, Chesapeake city, VA" at bounding box center [125, 76] width 84 height 10
paste input "08070"
click at [112, 87] on span "08070, Salem County, NJ" at bounding box center [124, 90] width 71 height 6
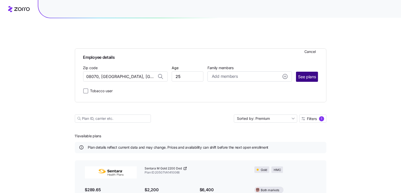
type input "08070, Salem County, NJ"
click at [308, 74] on span "See plans" at bounding box center [307, 77] width 18 height 6
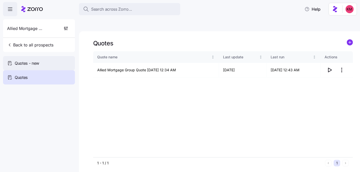
click at [39, 61] on span "Quotes - new" at bounding box center [27, 63] width 25 height 6
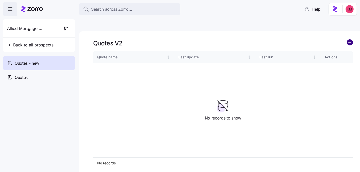
click at [351, 40] on circle "add icon" at bounding box center [350, 43] width 6 height 6
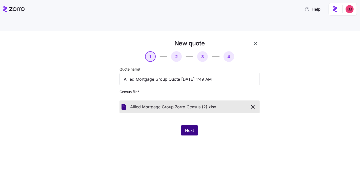
click at [194, 125] on button "Next" at bounding box center [189, 130] width 17 height 10
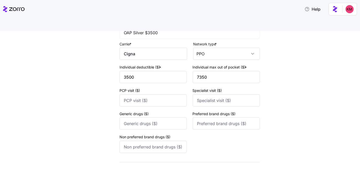
scroll to position [370, 0]
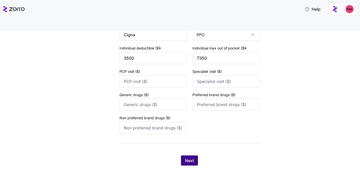
click at [192, 157] on span "Next" at bounding box center [189, 160] width 9 height 6
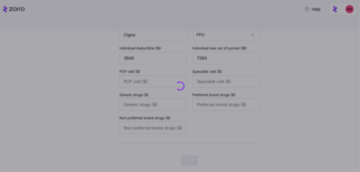
scroll to position [0, 0]
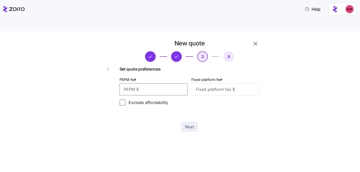
click at [177, 83] on input "PEPM fee *" at bounding box center [154, 89] width 68 height 12
type input "60"
type input "100"
click at [185, 122] on button "Next" at bounding box center [189, 127] width 17 height 10
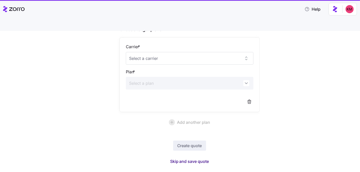
click at [187, 158] on span "Skip and save quote" at bounding box center [189, 161] width 39 height 6
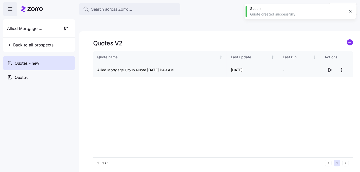
click at [331, 67] on icon "button" at bounding box center [330, 70] width 6 height 6
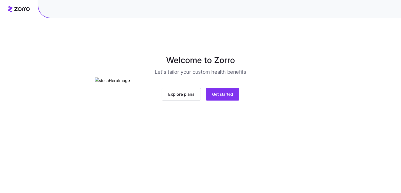
scroll to position [6, 0]
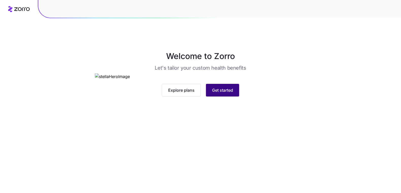
click at [214, 93] on span "Get started" at bounding box center [222, 90] width 21 height 6
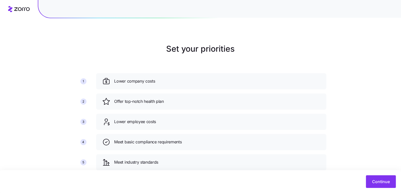
scroll to position [36, 0]
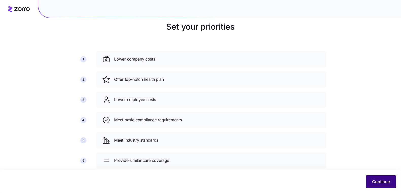
click at [376, 182] on span "Continue" at bounding box center [381, 182] width 18 height 6
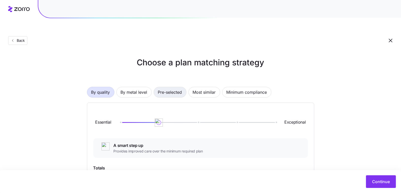
click at [167, 87] on span "Pre-selected" at bounding box center [170, 92] width 24 height 10
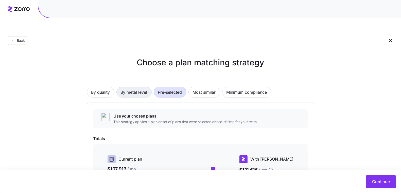
click at [130, 87] on span "By metal level" at bounding box center [134, 92] width 27 height 10
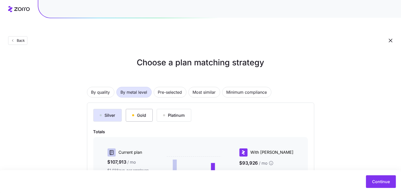
click at [144, 112] on div "Gold" at bounding box center [139, 115] width 14 height 6
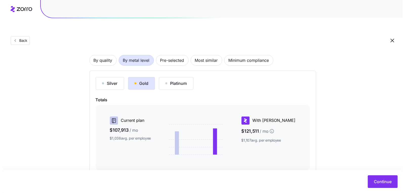
scroll to position [87, 0]
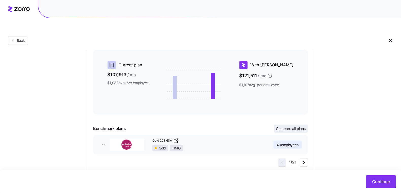
click at [293, 126] on span "Compare all plans" at bounding box center [291, 128] width 30 height 5
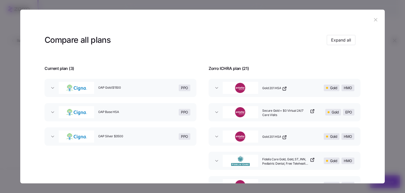
scroll to position [234, 0]
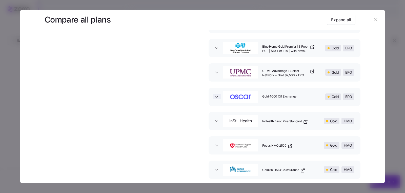
click at [218, 97] on icon "button" at bounding box center [216, 96] width 5 height 5
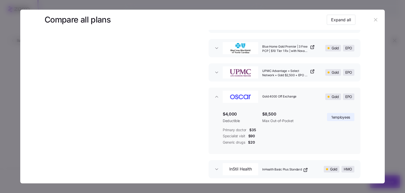
click at [279, 97] on span "Gold 4000 Off Exchange" at bounding box center [289, 97] width 52 height 4
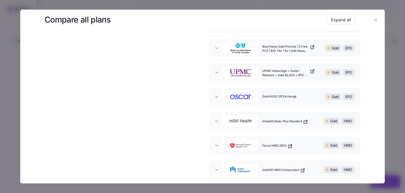
click at [279, 97] on span "Gold 4000 Off Exchange" at bounding box center [289, 97] width 52 height 4
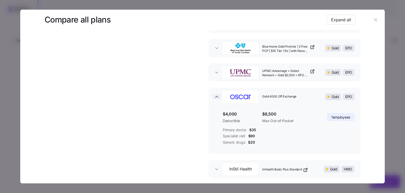
click at [219, 96] on span "button" at bounding box center [217, 96] width 8 height 5
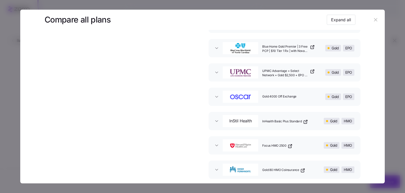
scroll to position [89, 0]
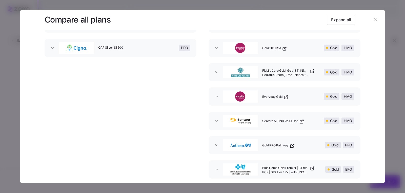
click at [287, 96] on icon "button" at bounding box center [287, 96] width 1 height 1
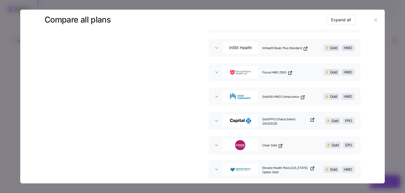
click at [301, 97] on icon "button" at bounding box center [302, 97] width 3 height 3
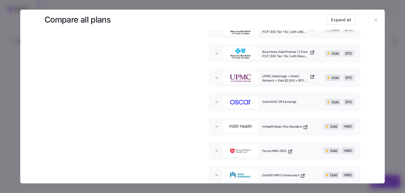
scroll to position [219, 0]
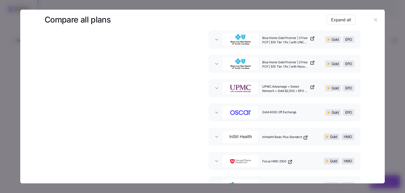
click at [311, 87] on icon "button" at bounding box center [312, 87] width 3 height 3
click at [248, 16] on div "Compare all plans Expand all" at bounding box center [200, 19] width 311 height 11
click at [250, 21] on div "Compare all plans Expand all" at bounding box center [200, 19] width 311 height 11
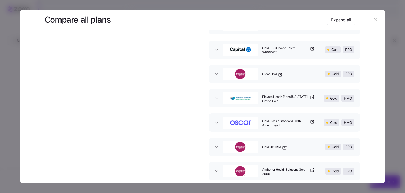
click at [311, 97] on icon "button" at bounding box center [312, 97] width 3 height 3
click at [312, 49] on icon "button" at bounding box center [312, 48] width 3 height 3
click at [311, 122] on icon "button" at bounding box center [312, 121] width 3 height 3
click at [338, 24] on button "Expand all" at bounding box center [341, 20] width 29 height 10
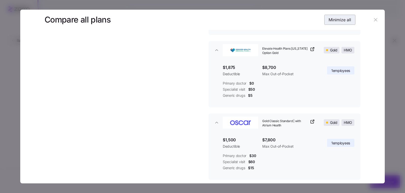
click at [339, 23] on button "Minimize all" at bounding box center [340, 20] width 31 height 10
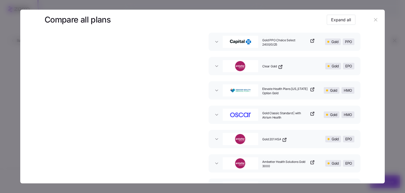
scroll to position [389, 0]
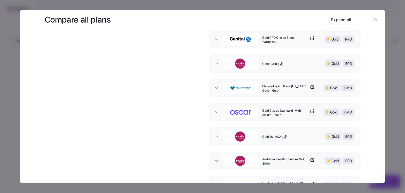
click at [308, 160] on link "Ambetter Health Solutions Gold 3000" at bounding box center [289, 161] width 52 height 9
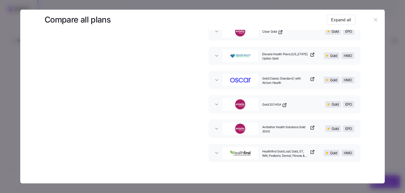
scroll to position [426, 0]
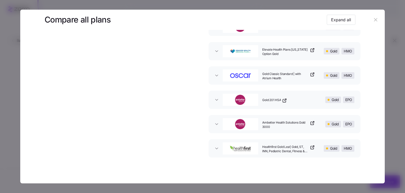
click at [311, 146] on icon "button" at bounding box center [312, 147] width 5 height 5
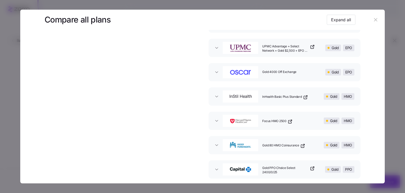
click at [306, 97] on icon "button" at bounding box center [307, 97] width 2 height 2
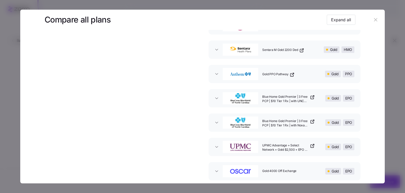
click at [311, 97] on icon "button" at bounding box center [312, 97] width 5 height 5
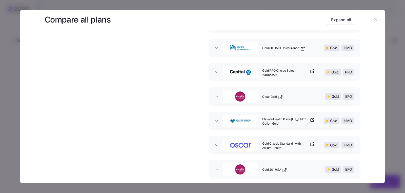
click at [279, 97] on icon "button" at bounding box center [280, 97] width 3 height 3
